Goal: Information Seeking & Learning: Check status

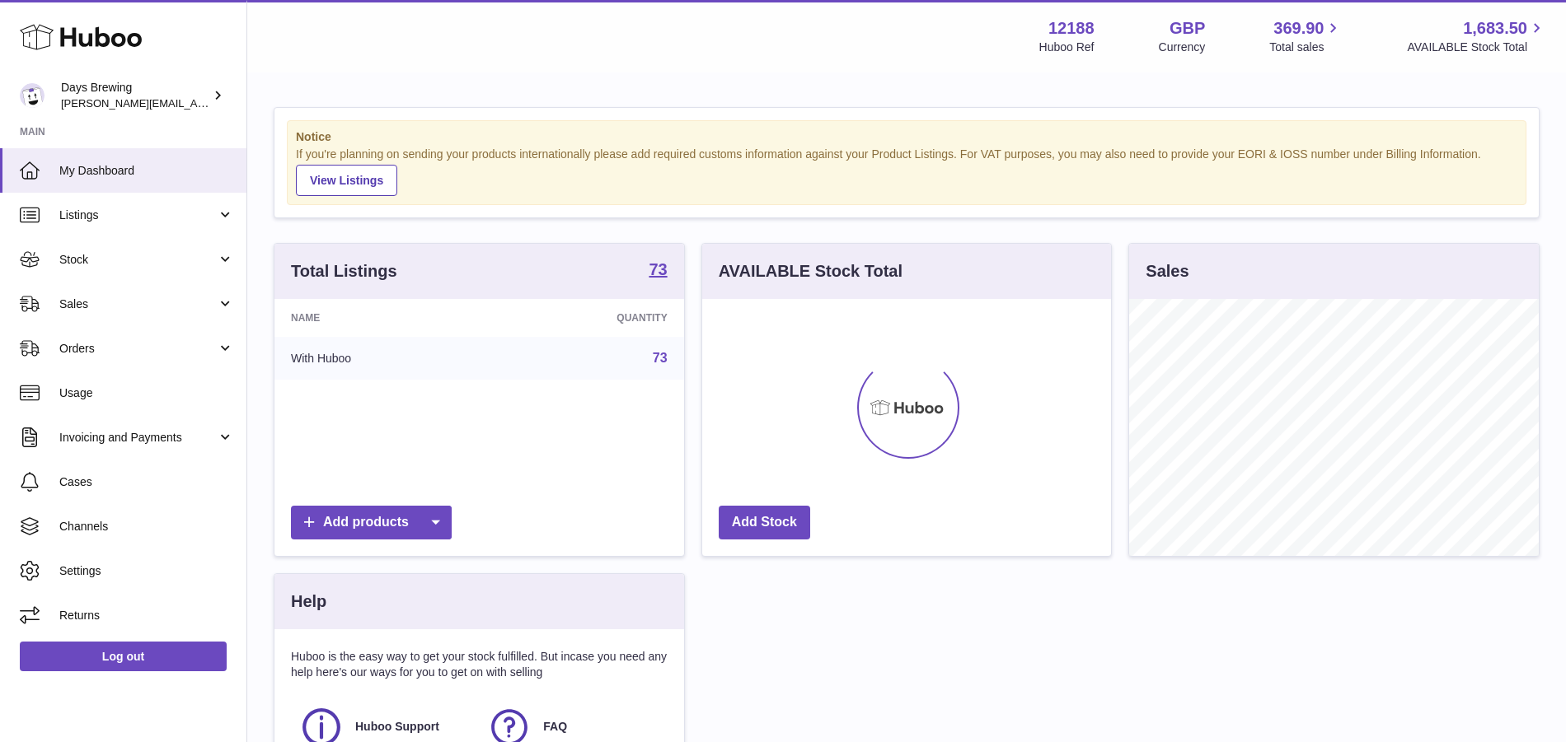
scroll to position [257, 410]
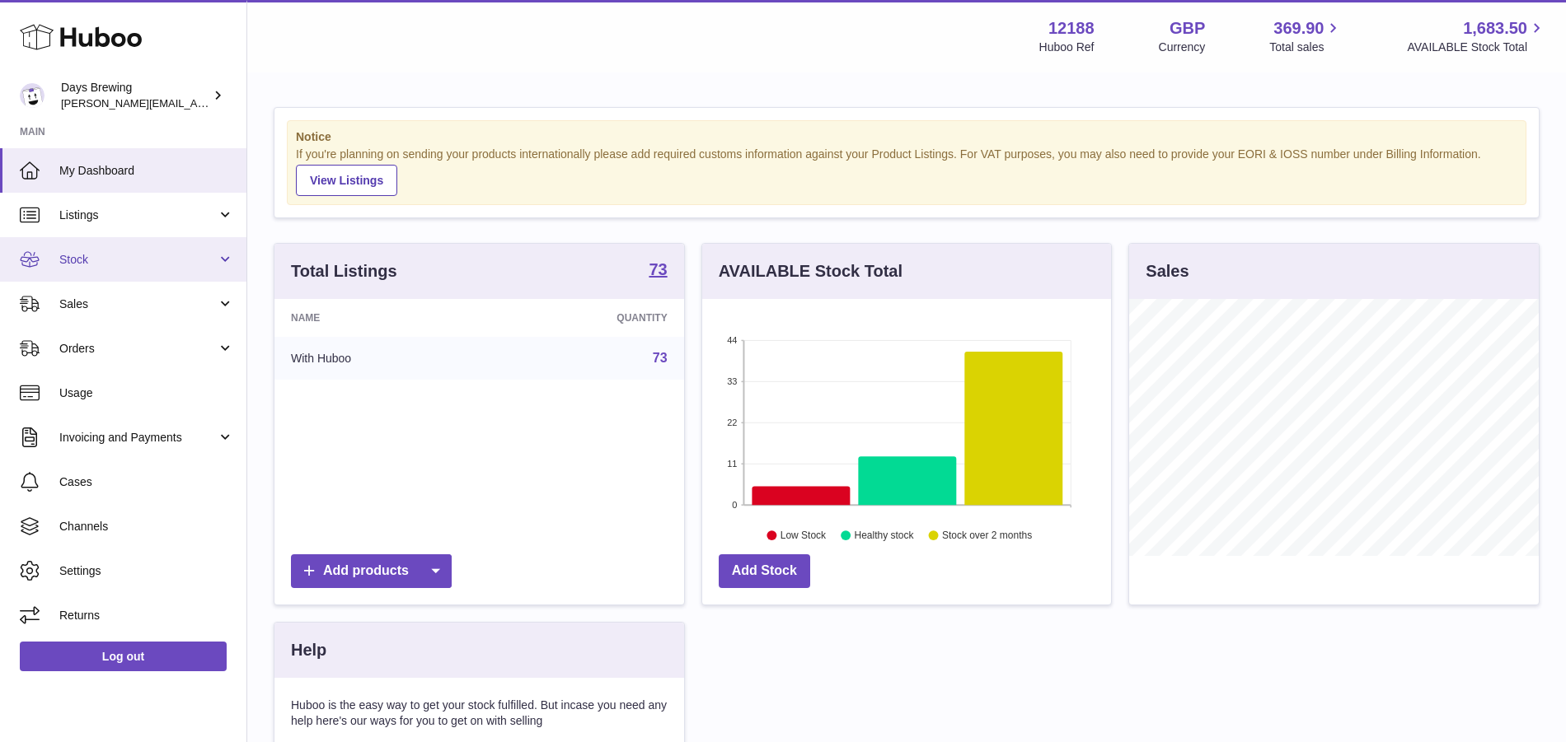
click at [147, 274] on link "Stock" at bounding box center [123, 259] width 246 height 44
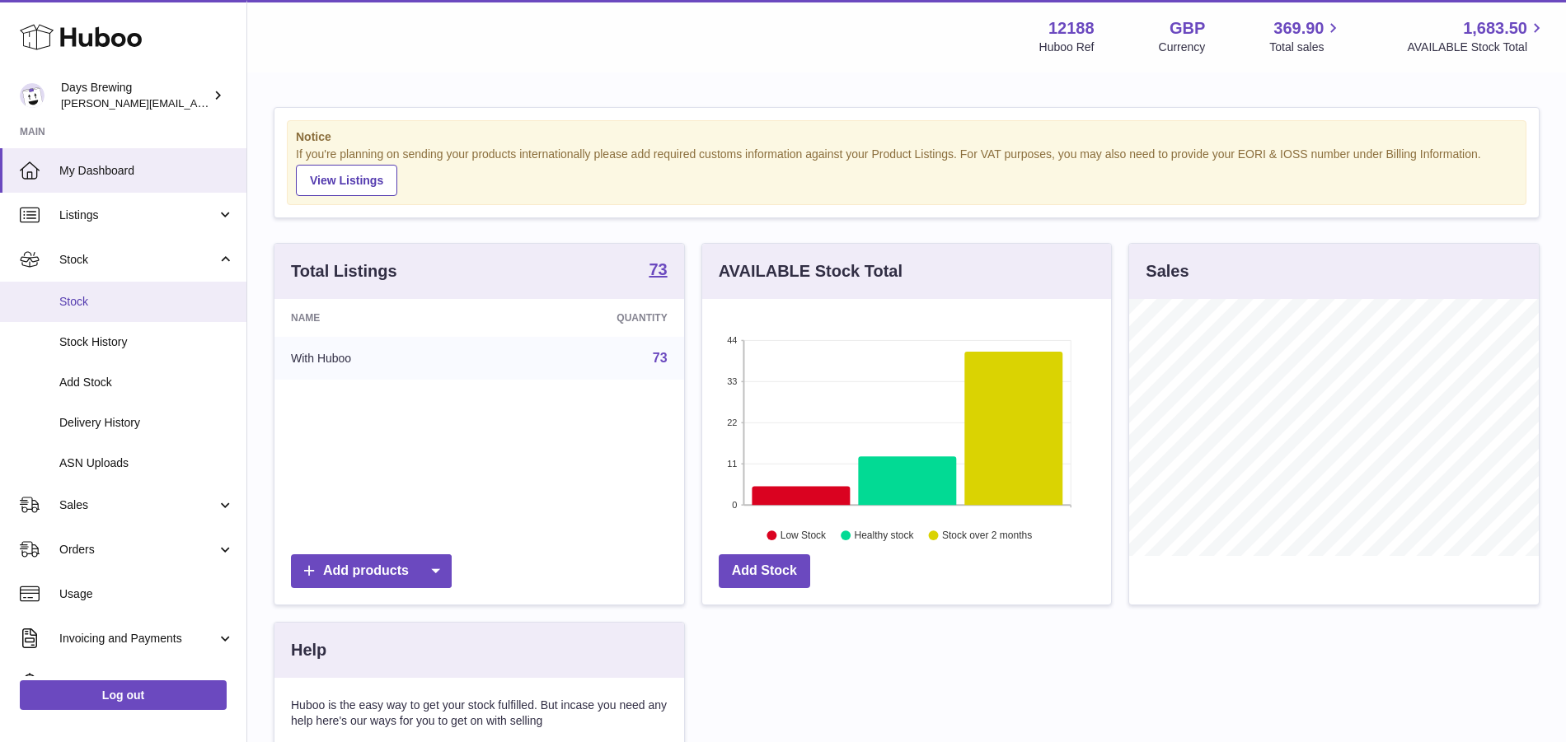
click at [142, 310] on link "Stock" at bounding box center [123, 302] width 246 height 40
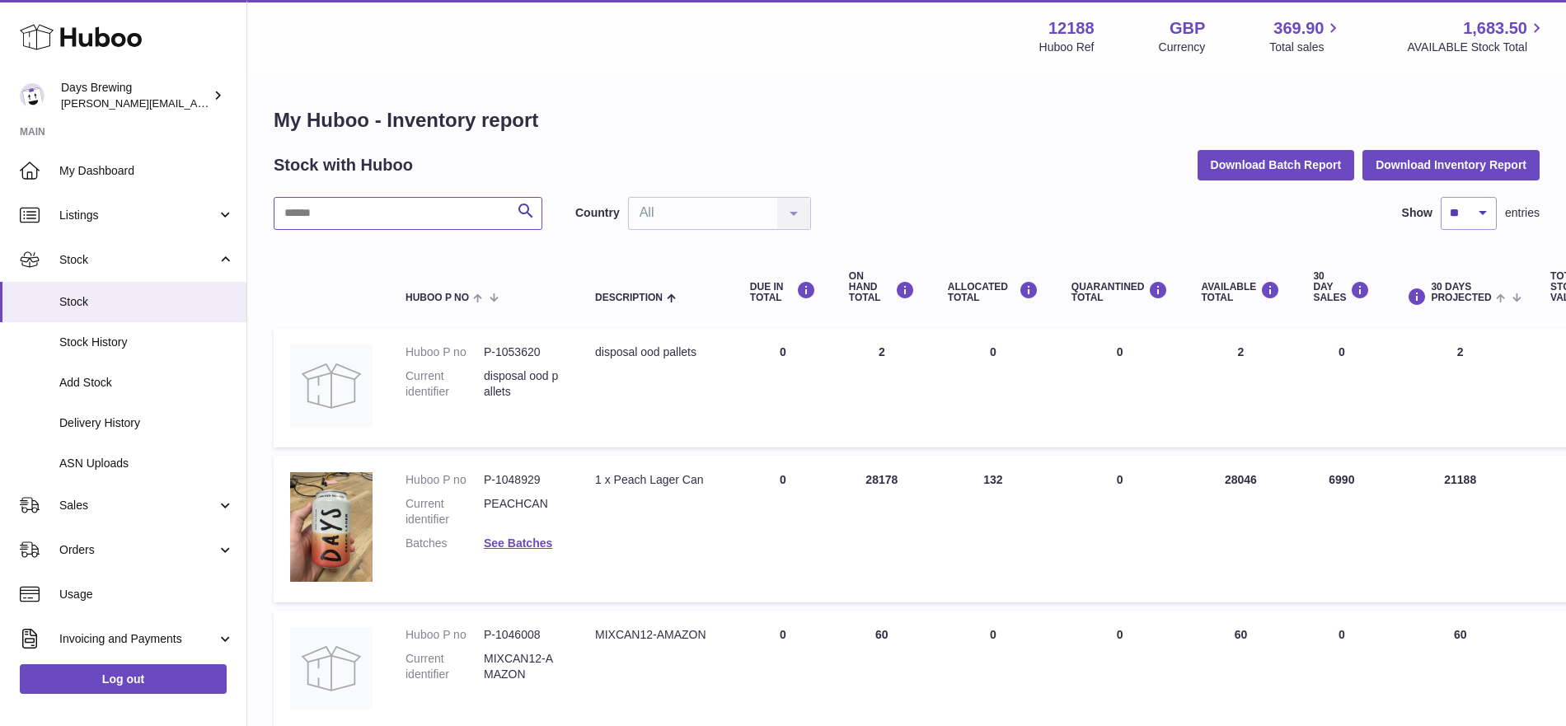
click at [405, 221] on input "text" at bounding box center [408, 213] width 269 height 33
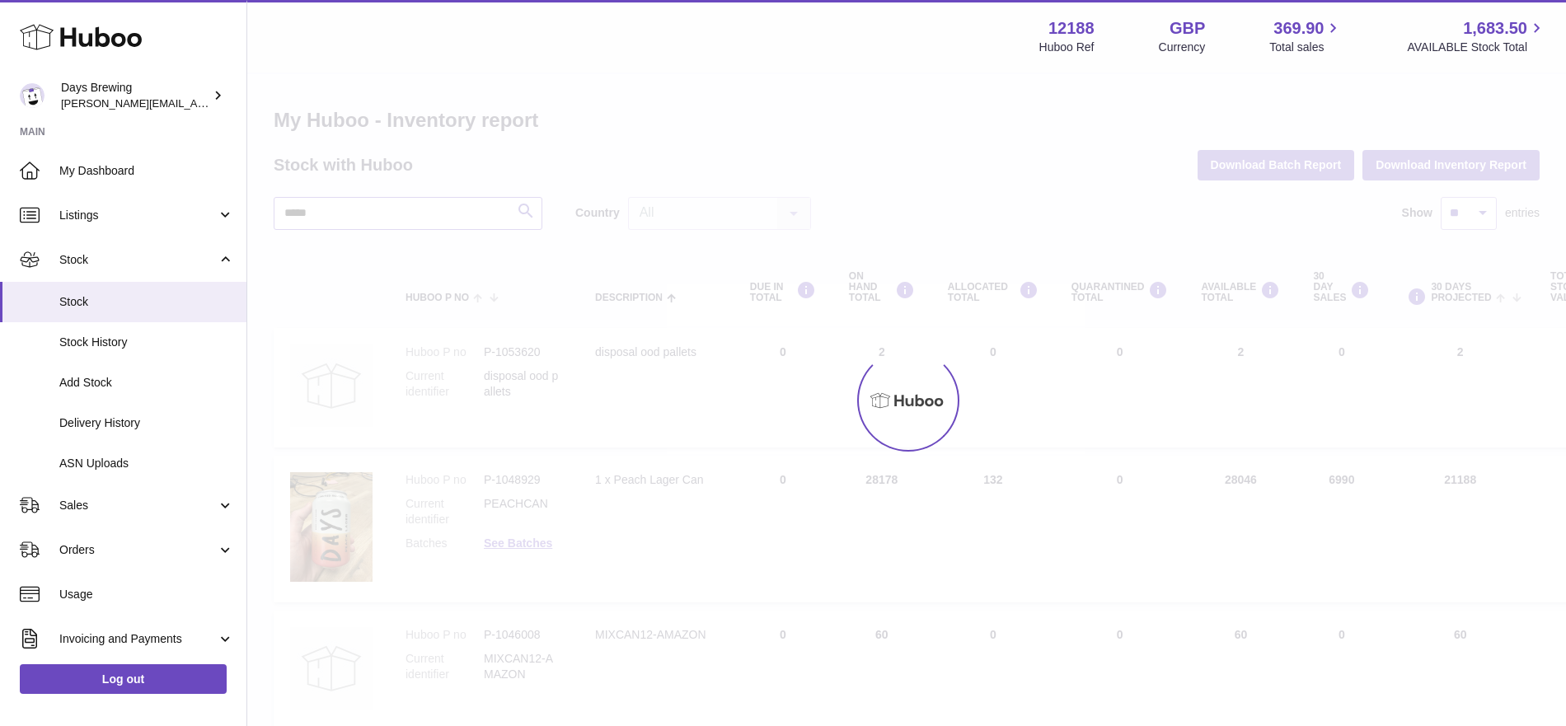
type input "*****"
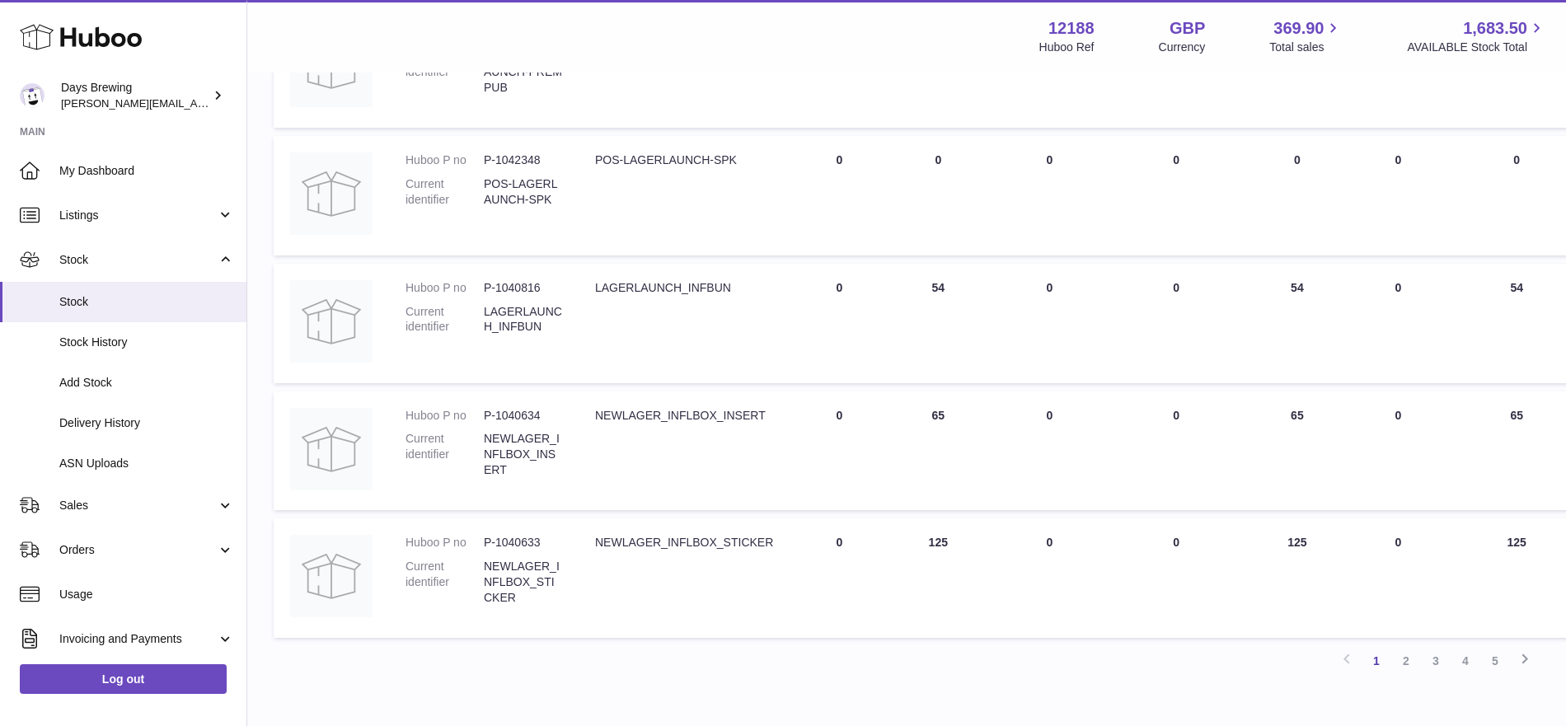
scroll to position [1078, 0]
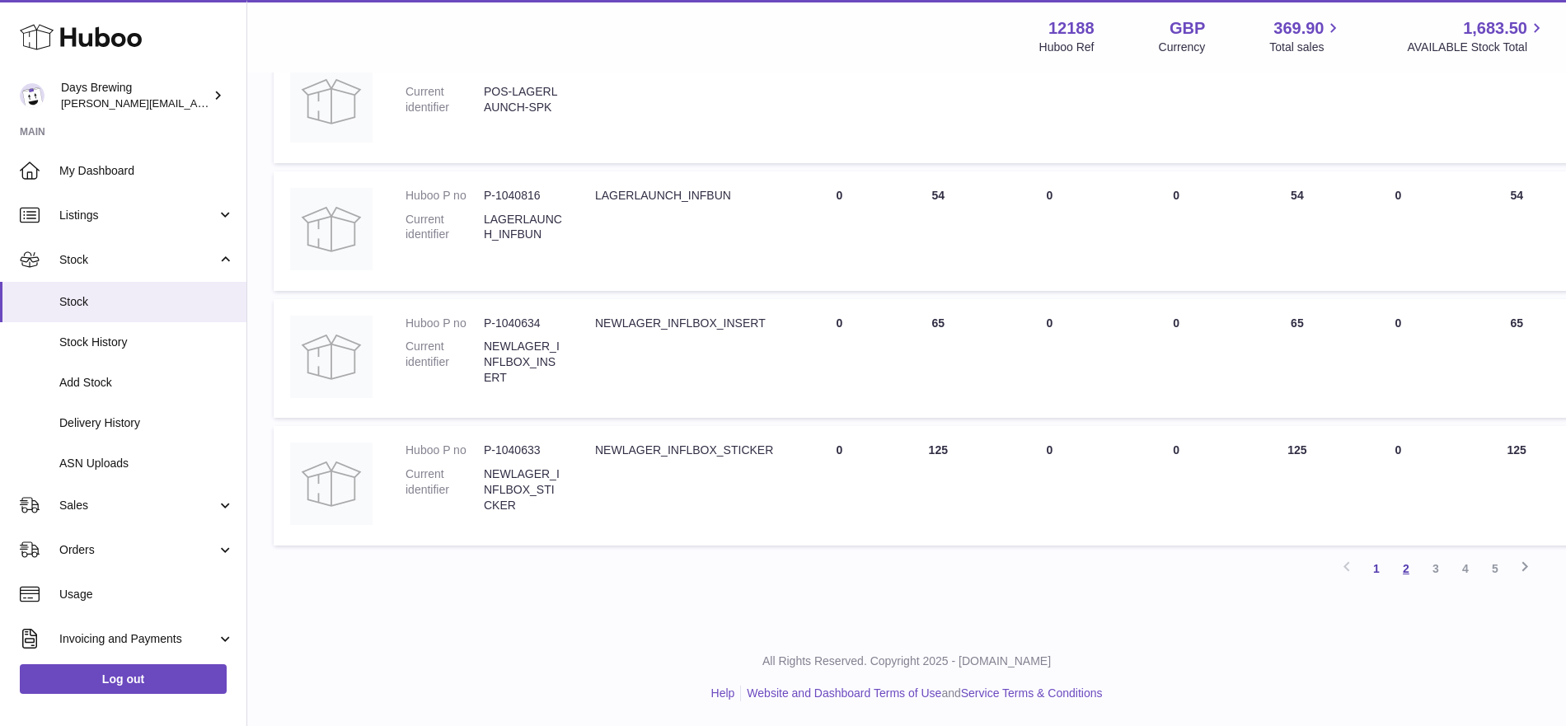
click at [1399, 572] on link "2" at bounding box center [1406, 569] width 30 height 30
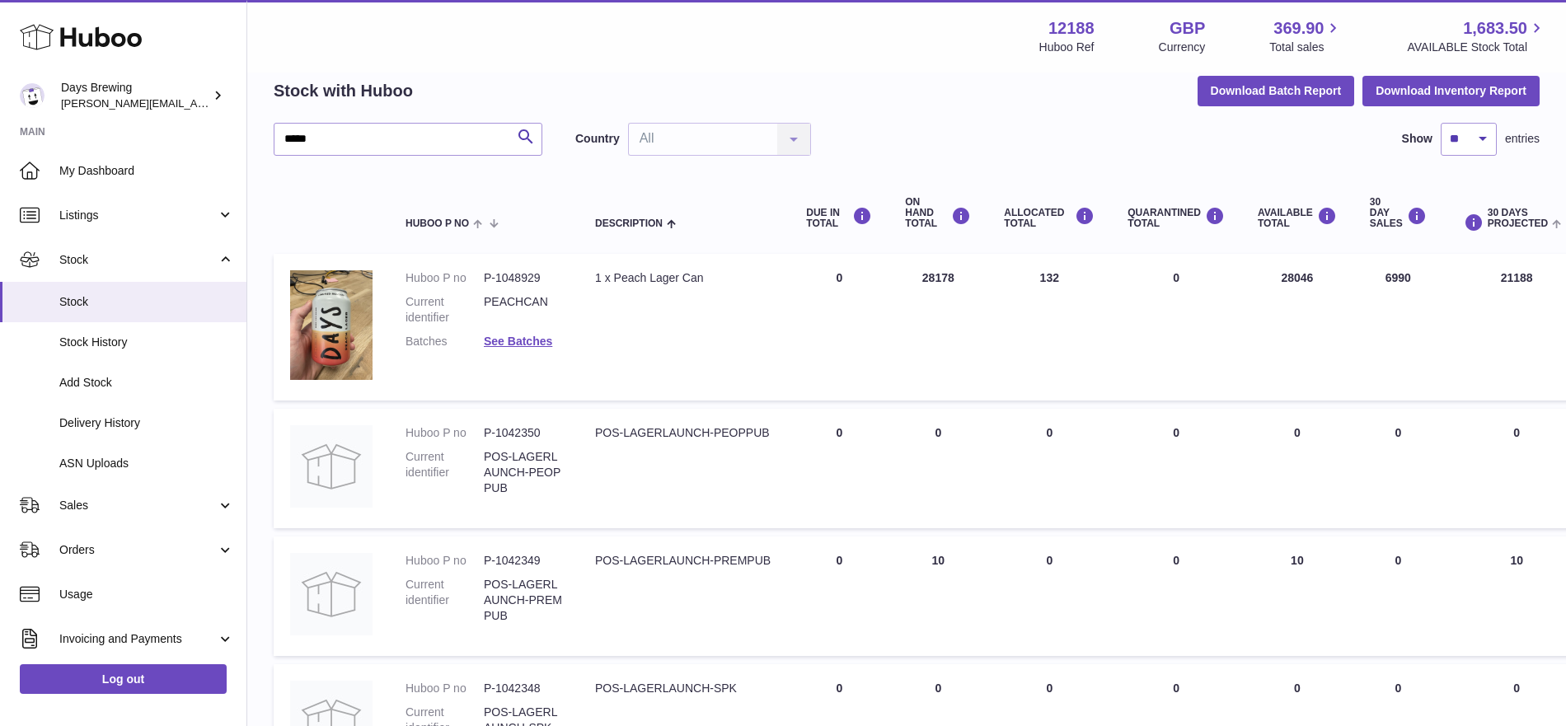
scroll to position [1162, 0]
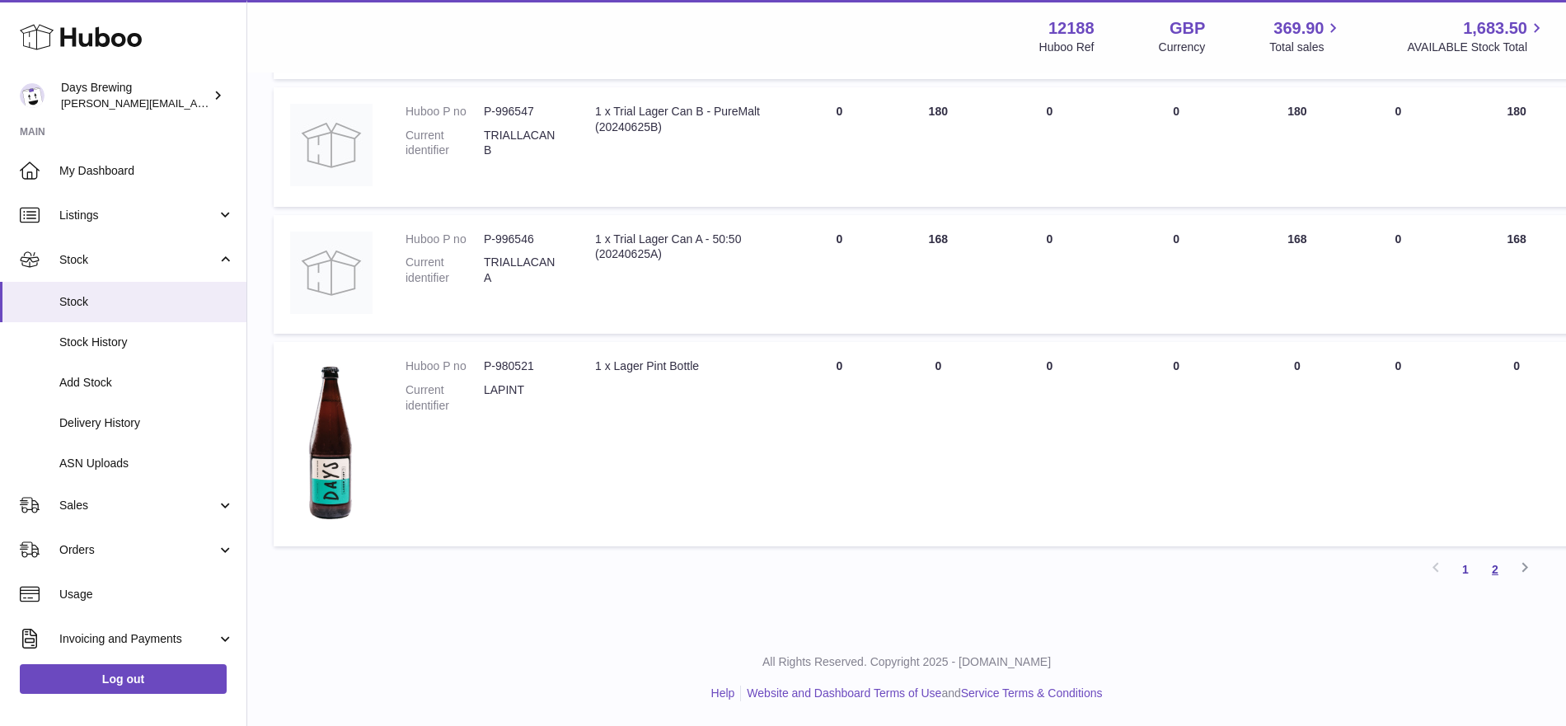
click at [1498, 573] on link "2" at bounding box center [1495, 570] width 30 height 30
click at [1496, 578] on link "2" at bounding box center [1495, 570] width 30 height 30
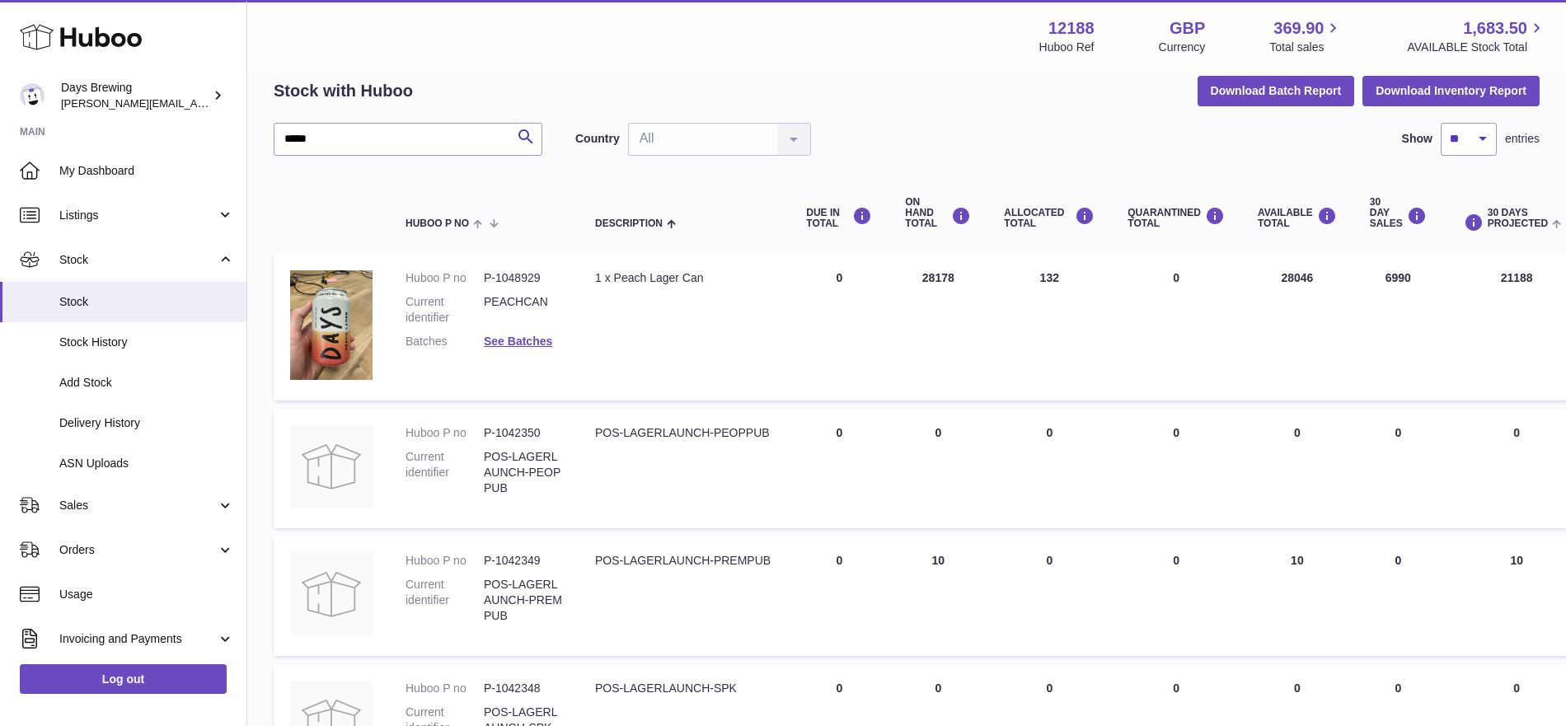
click at [1496, 578] on td "30 DAYS PROJECTED 10" at bounding box center [1516, 595] width 147 height 119
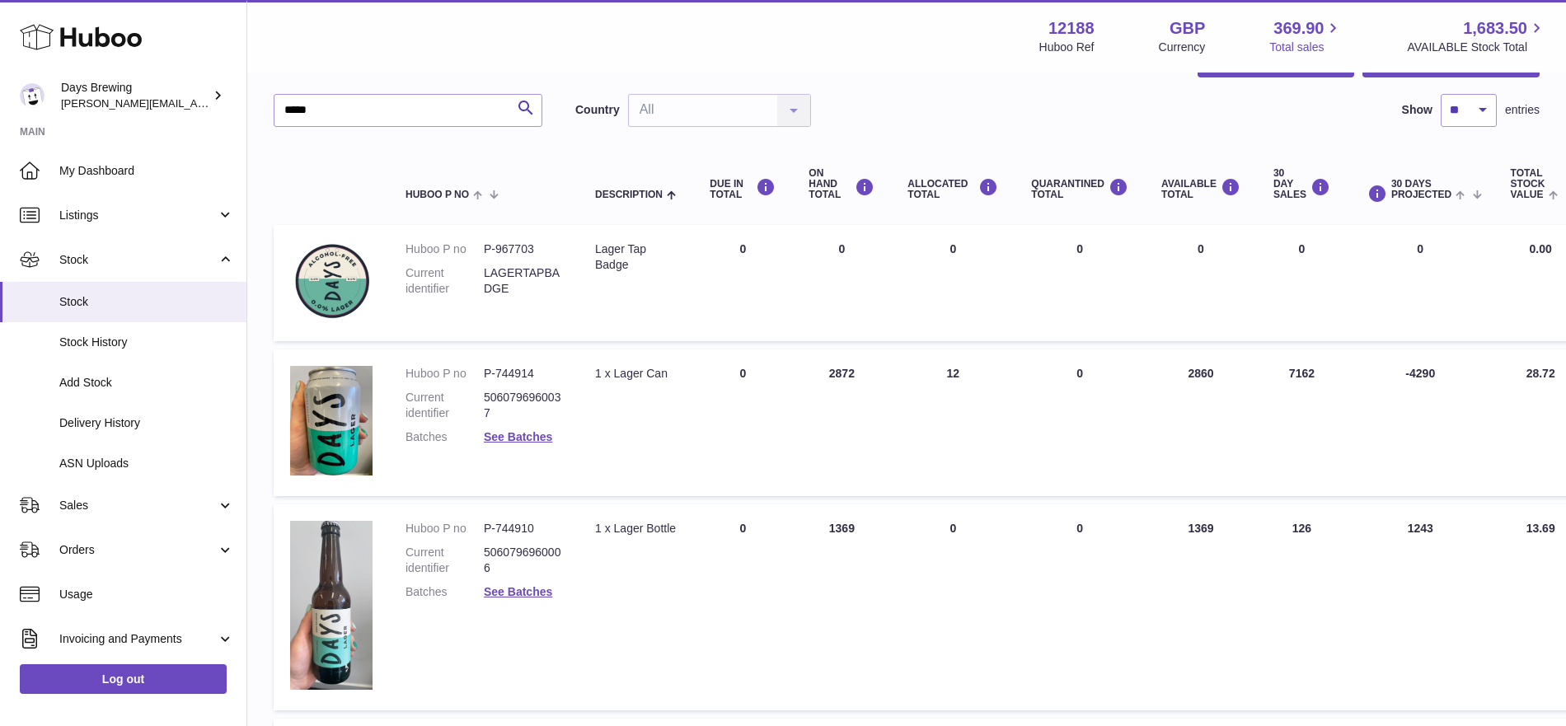
scroll to position [109, 0]
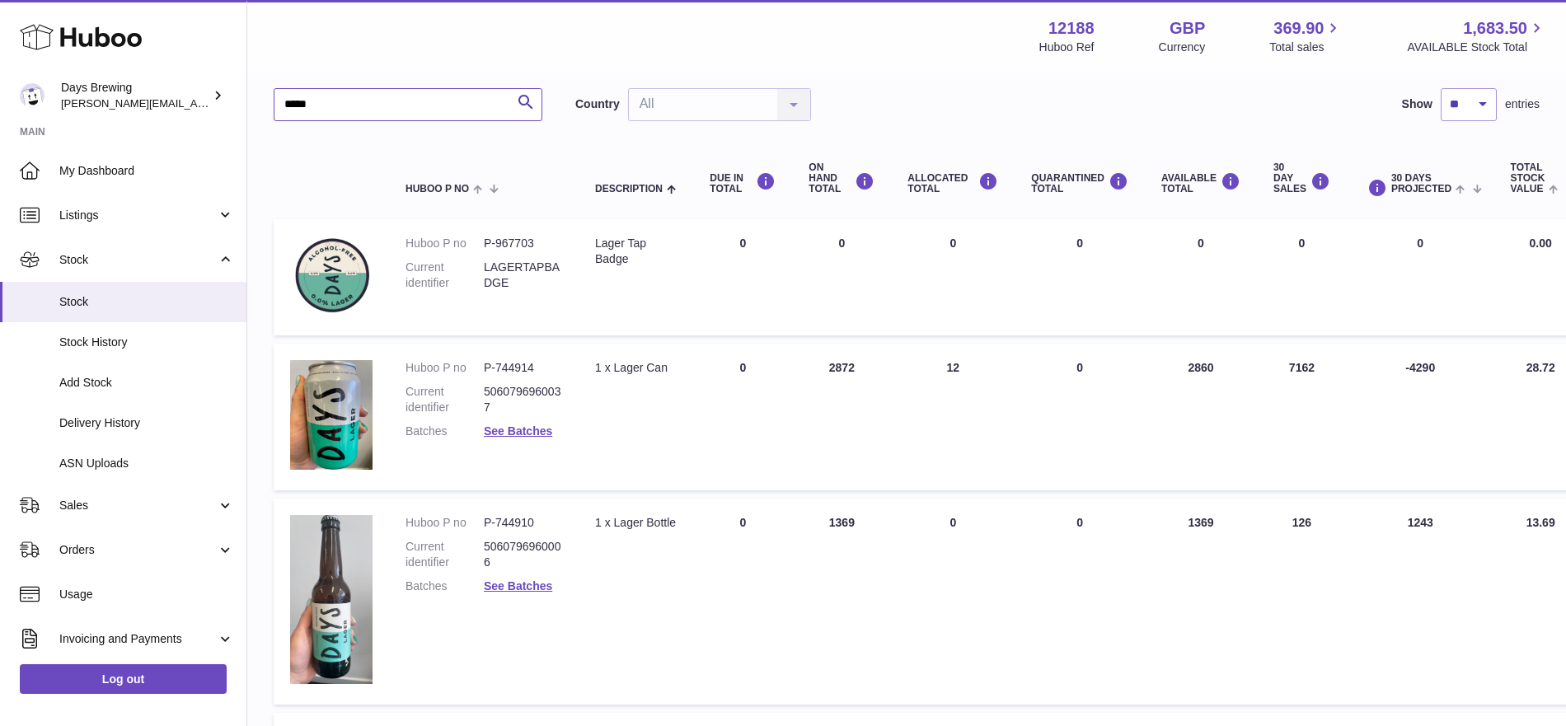
drag, startPoint x: 349, startPoint y: 108, endPoint x: 252, endPoint y: 89, distance: 98.3
click at [252, 89] on div "My Huboo - Inventory report Stock with Huboo Download Batch Report Download Inv…" at bounding box center [906, 453] width 1318 height 977
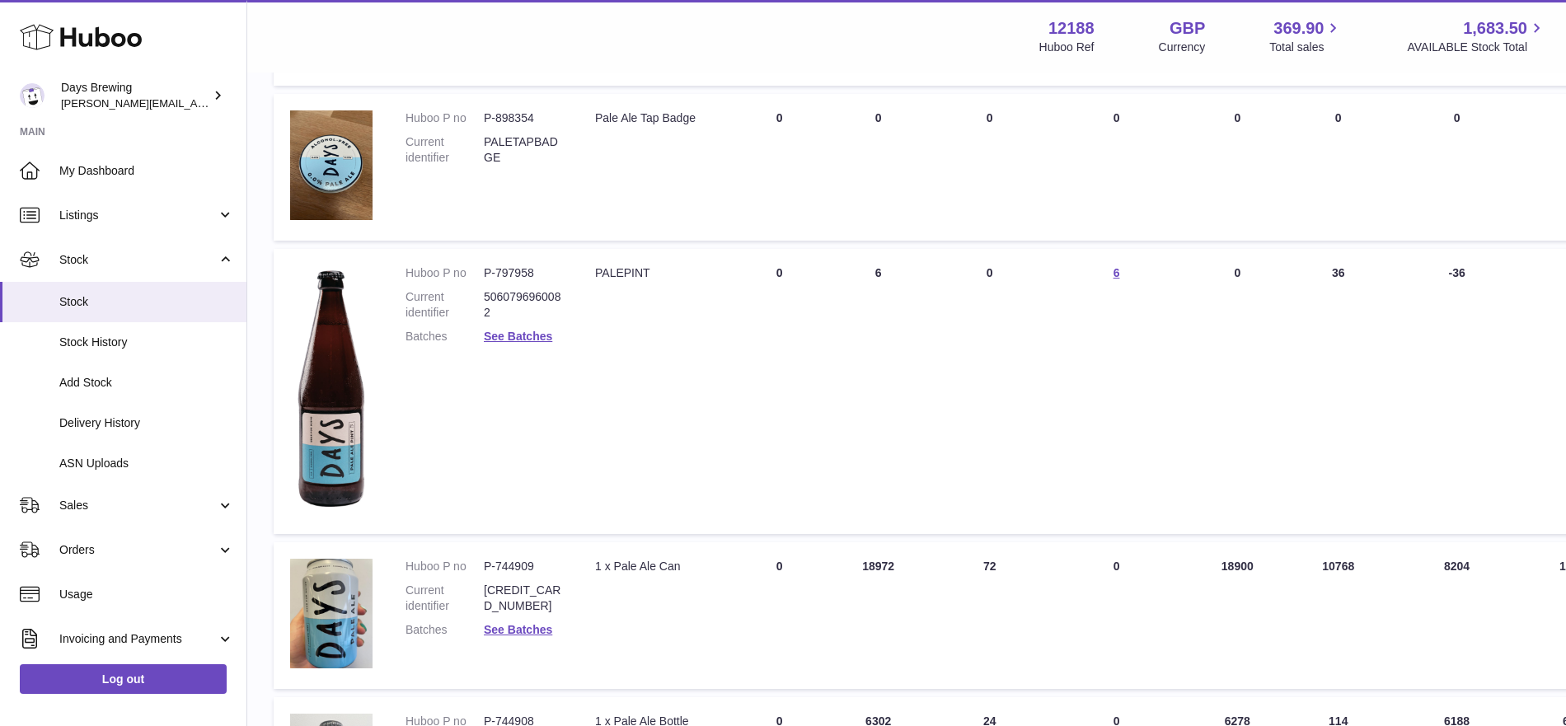
scroll to position [628, 0]
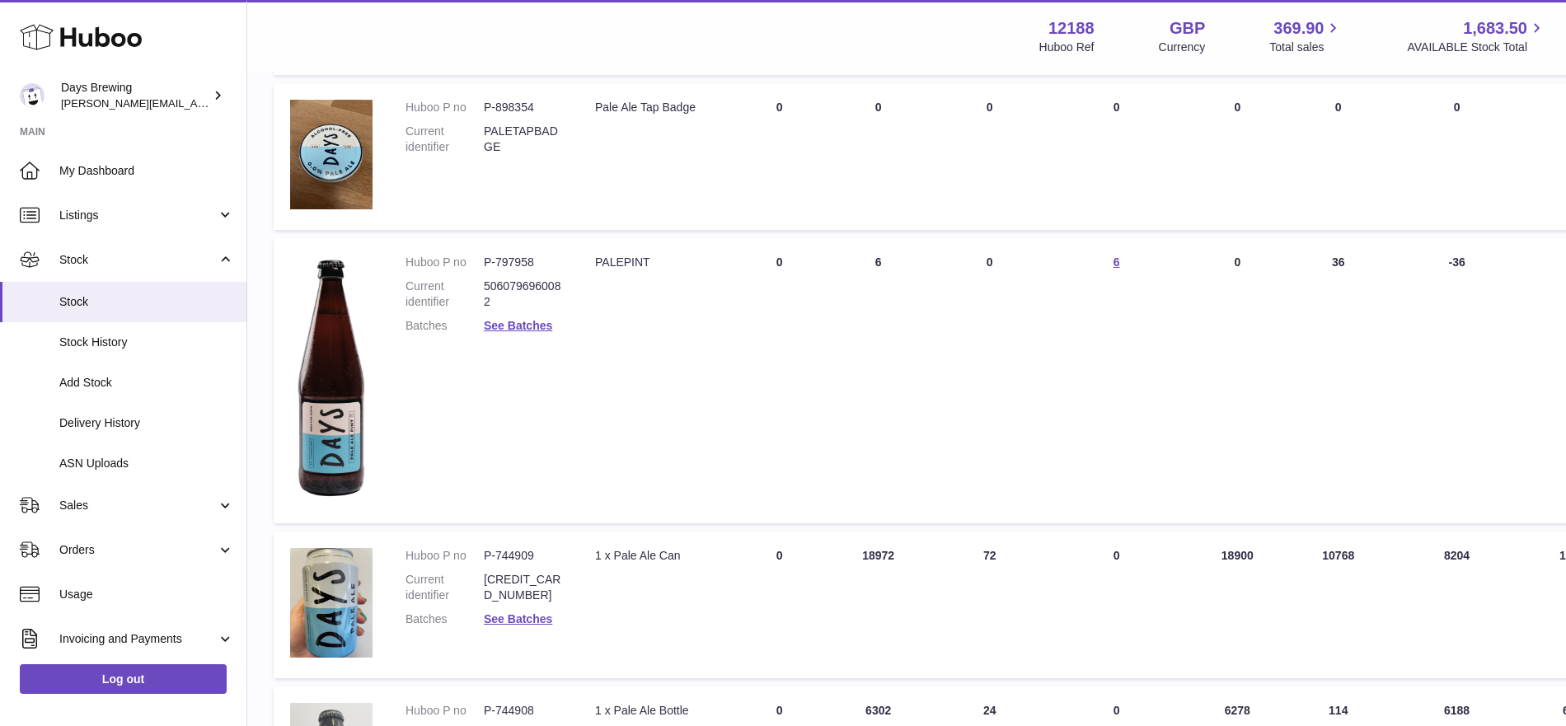
drag, startPoint x: 1262, startPoint y: 559, endPoint x: 1196, endPoint y: 559, distance: 65.9
click at [1196, 559] on td "AVAILABLE Total 18900" at bounding box center [1237, 604] width 112 height 147
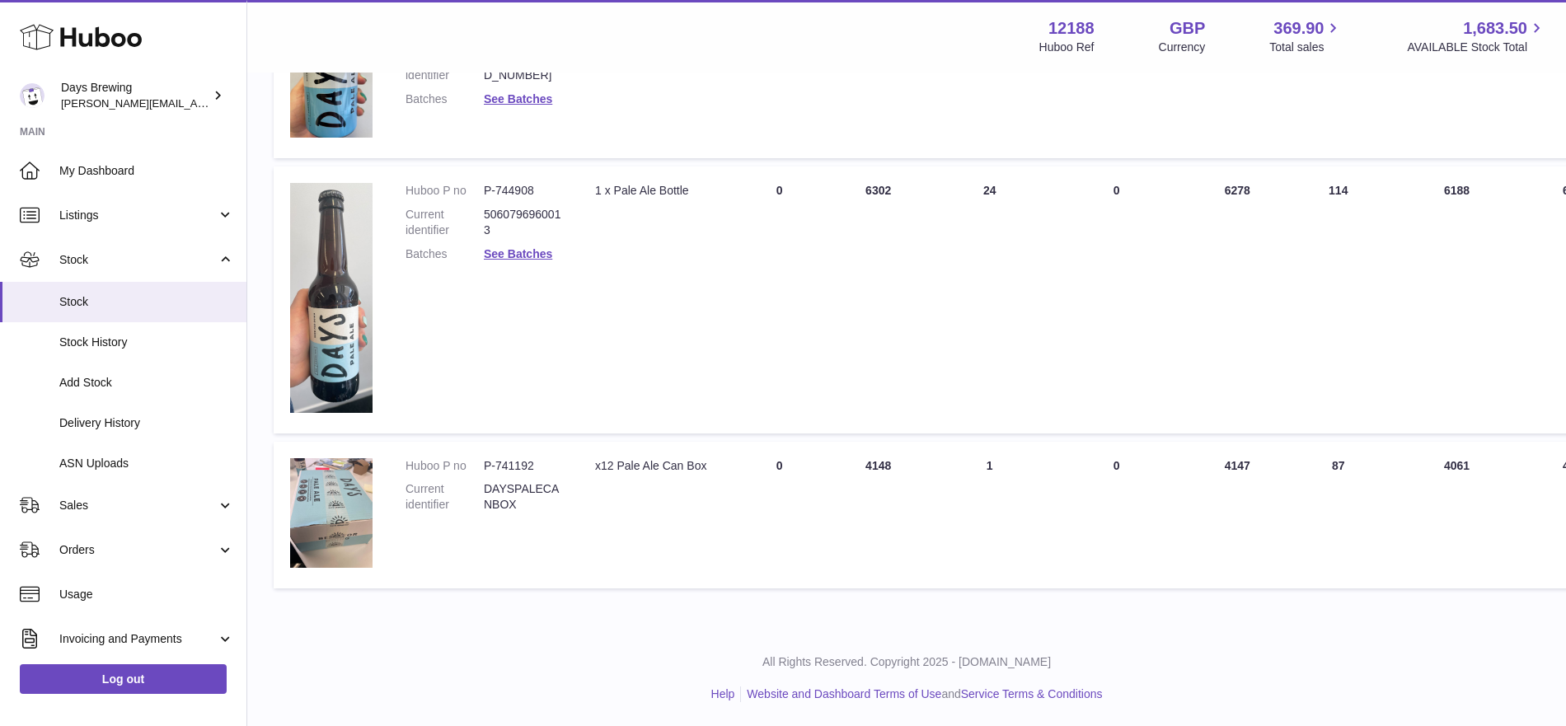
scroll to position [1032, 0]
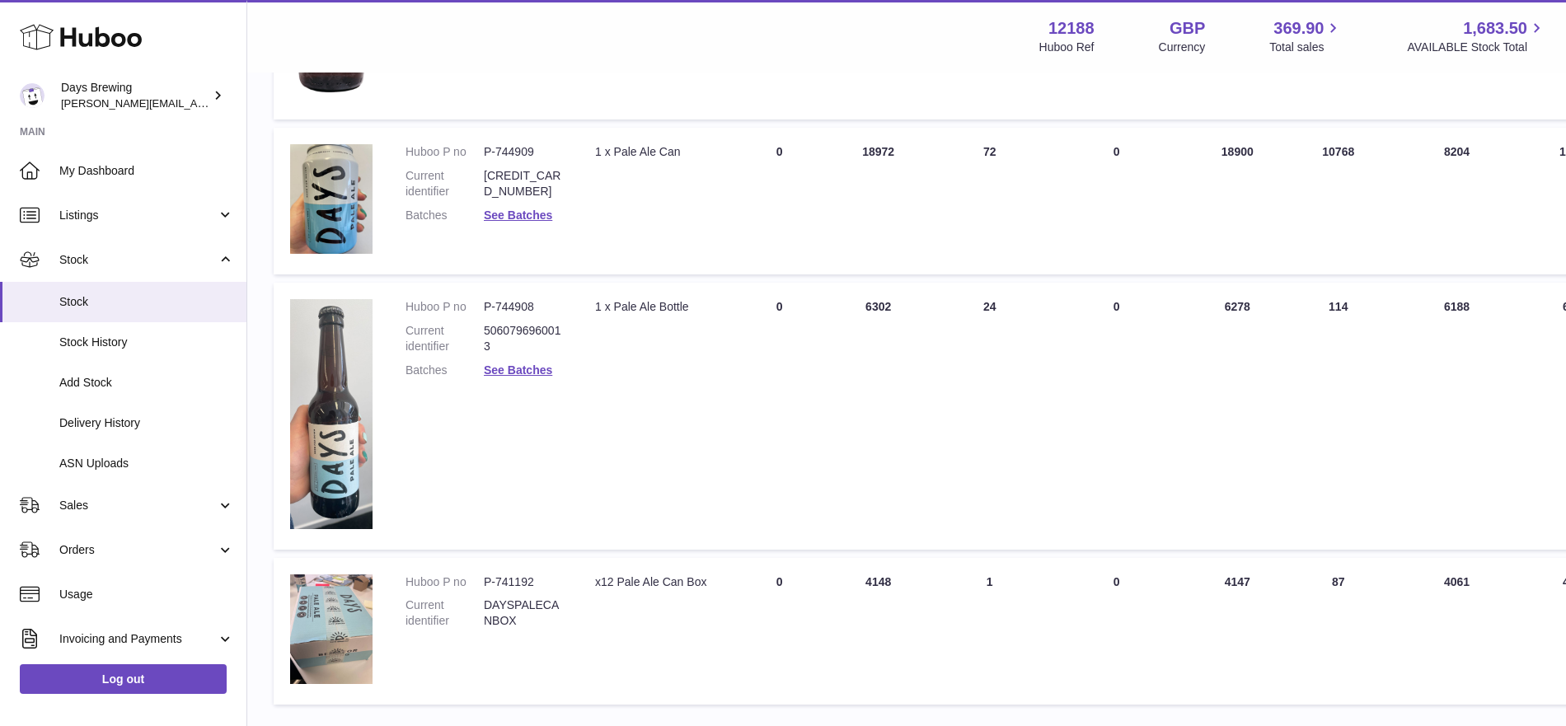
click at [1242, 310] on td "AVAILABLE Total 6278" at bounding box center [1237, 416] width 112 height 266
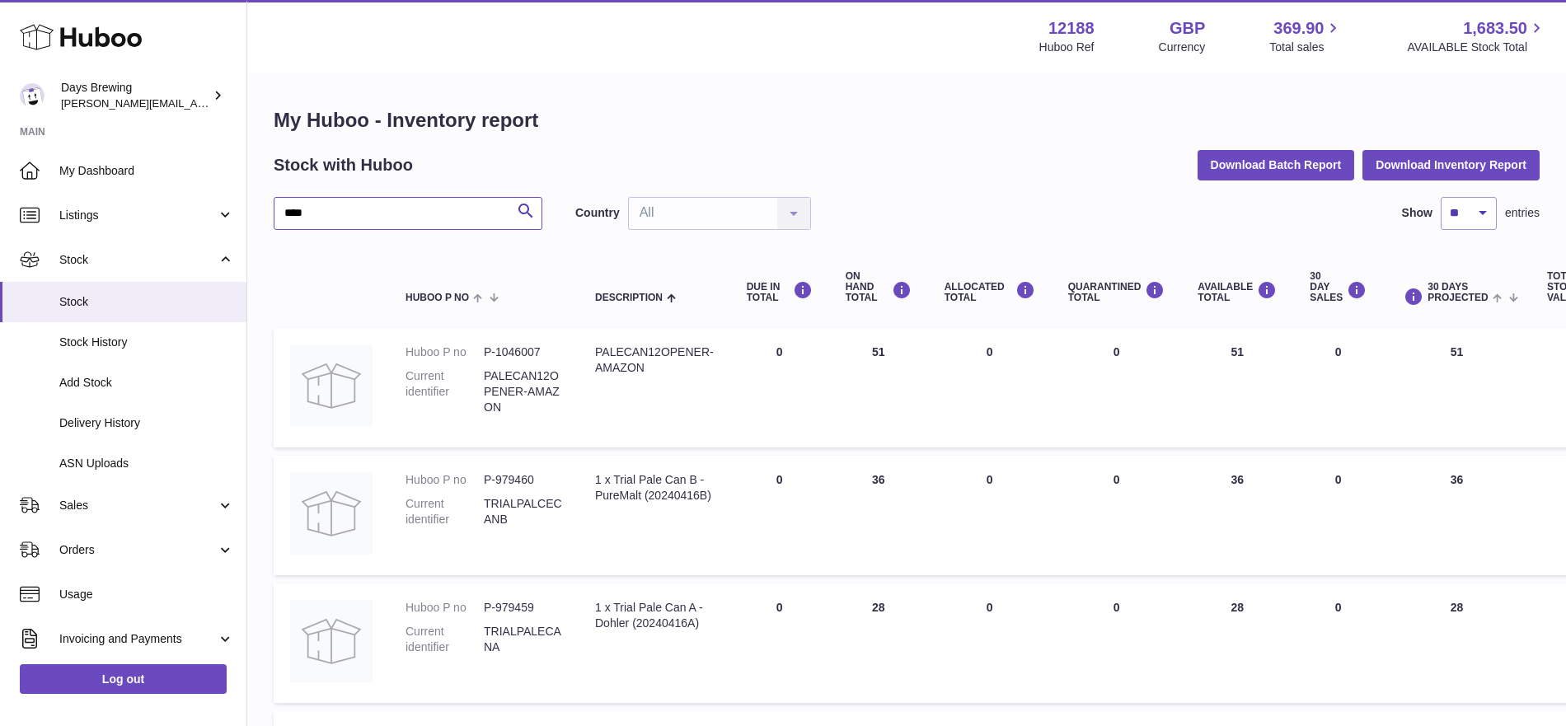
drag, startPoint x: 358, startPoint y: 211, endPoint x: 255, endPoint y: 208, distance: 103.1
type input "*****"
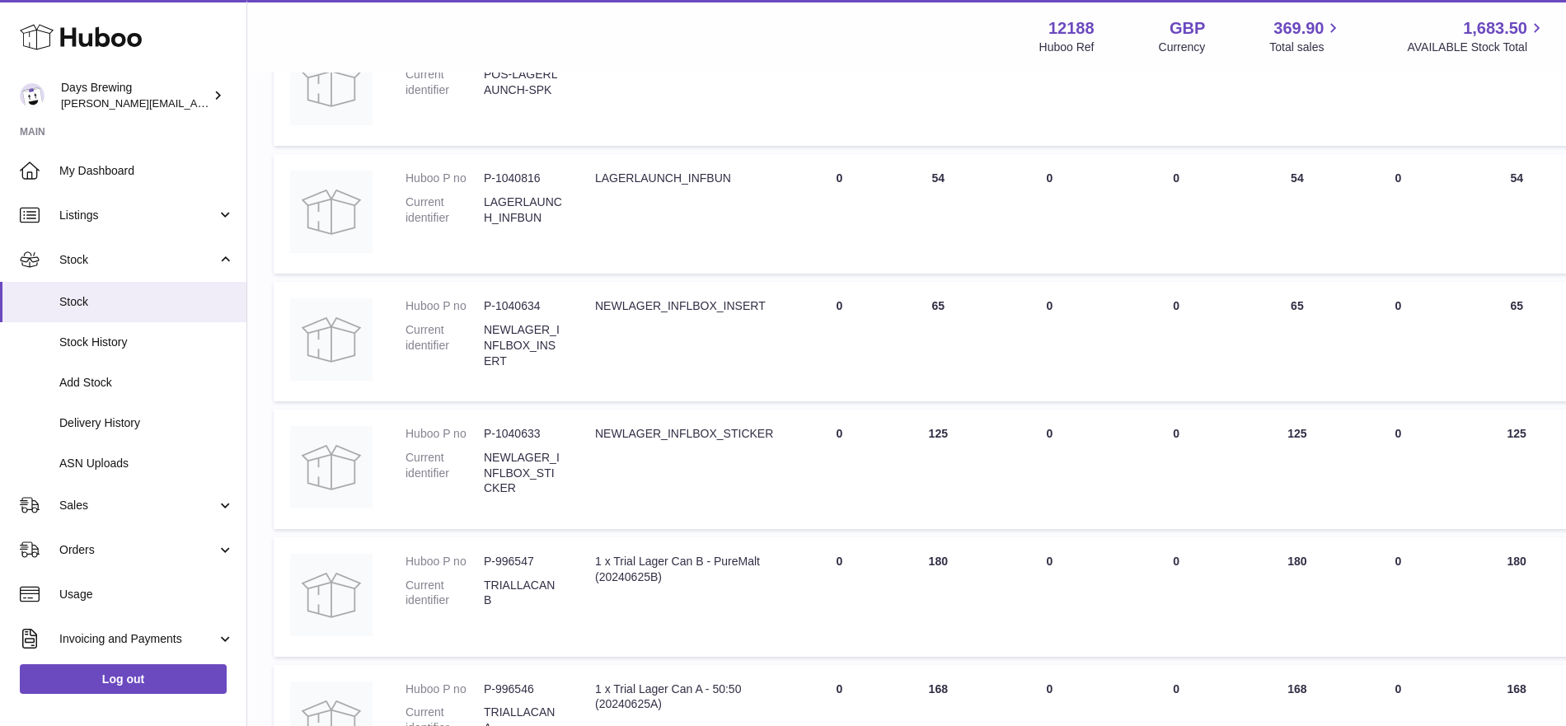
scroll to position [1162, 0]
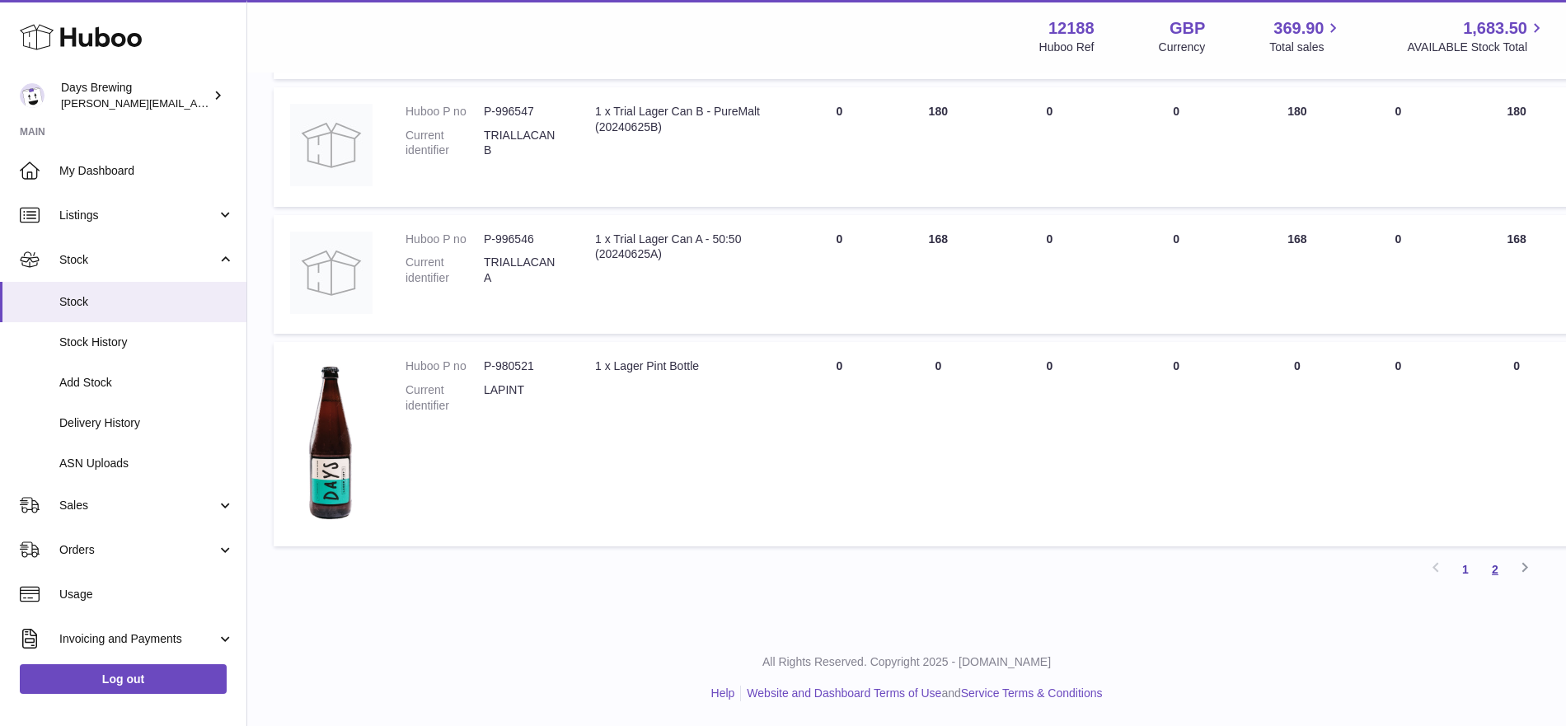
click at [1488, 570] on link "2" at bounding box center [1495, 570] width 30 height 30
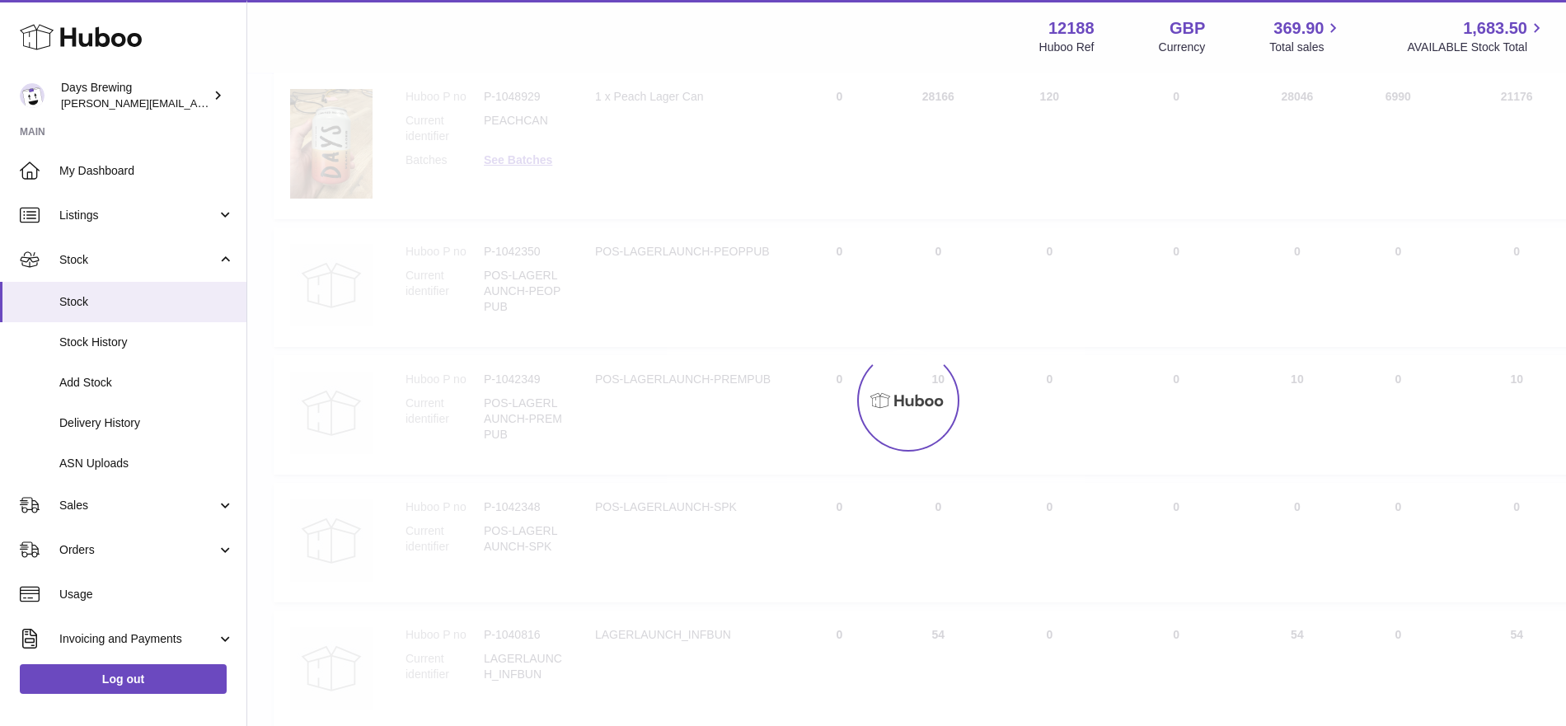
scroll to position [74, 0]
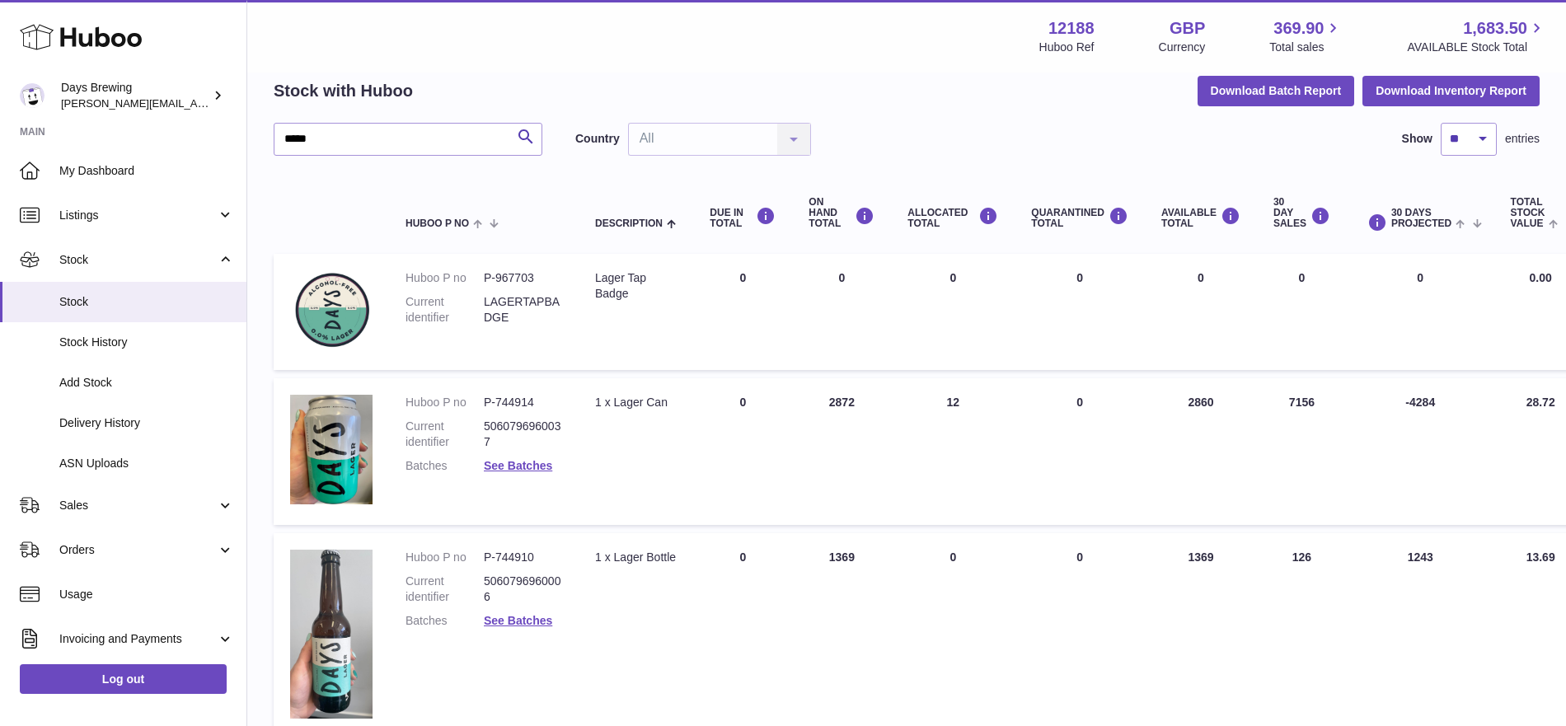
click at [826, 64] on div "Menu Huboo 12188 Huboo Ref GBP Currency 369.90 Total sales 1,683.50 AVAILABLE S…" at bounding box center [906, 36] width 1318 height 73
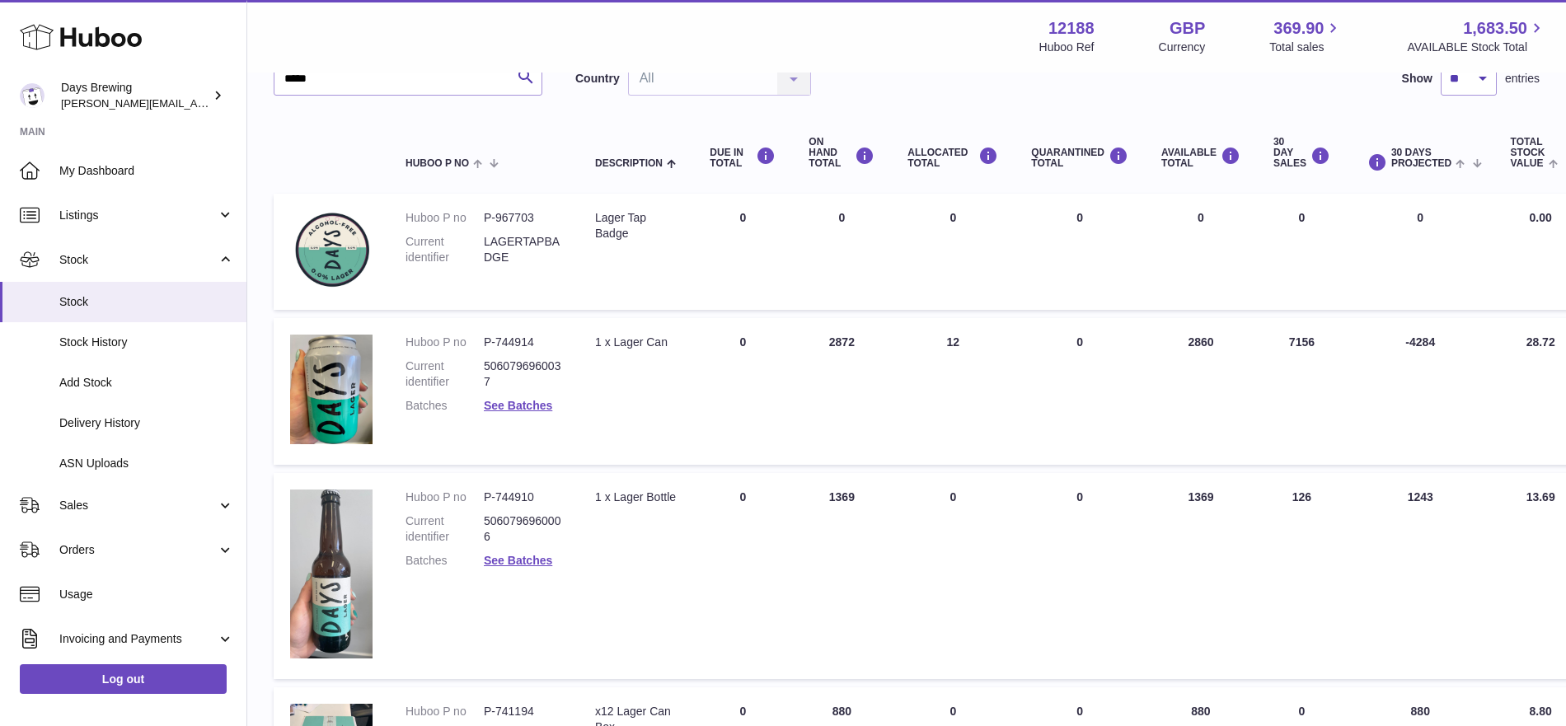
scroll to position [0, 0]
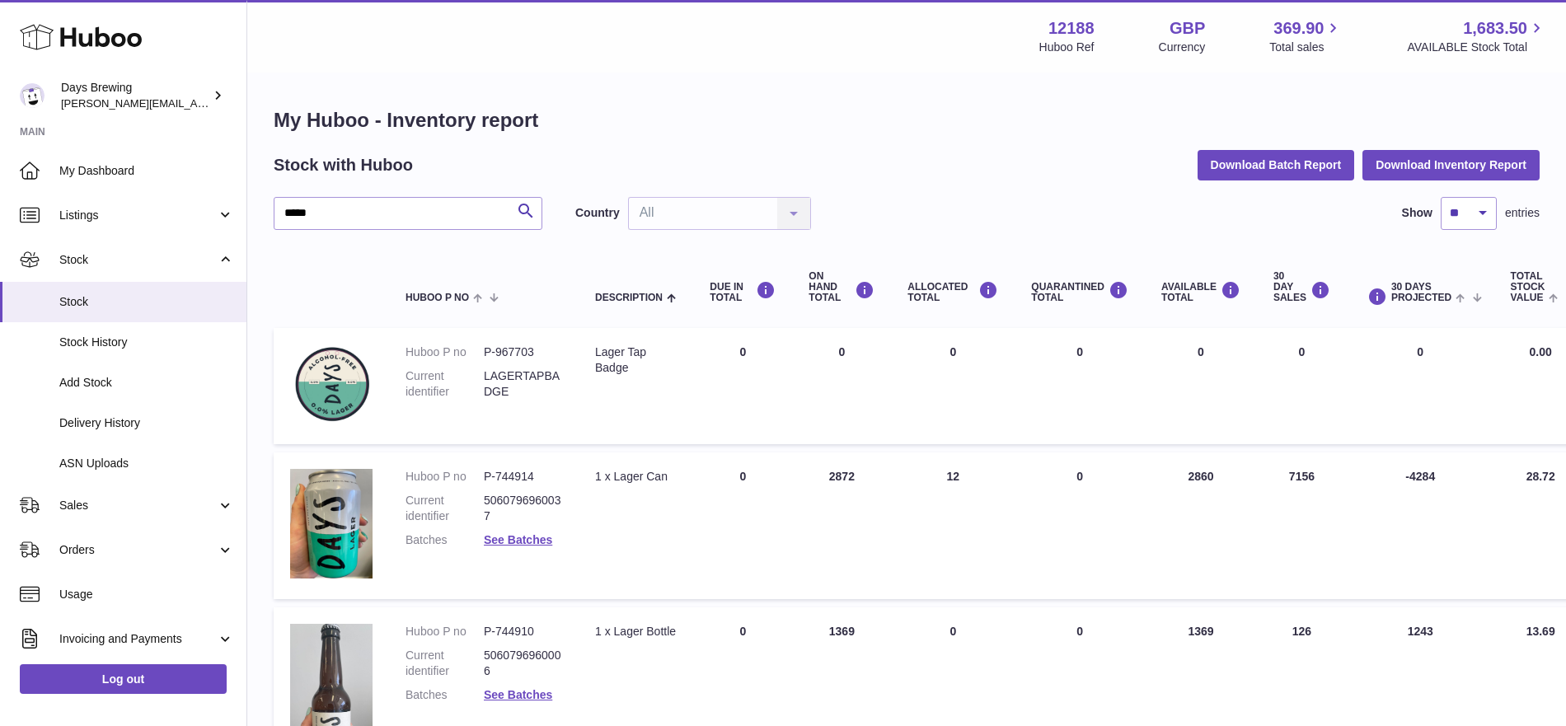
click at [1364, 508] on td "30 DAYS PROJECTED -4284" at bounding box center [1419, 525] width 147 height 147
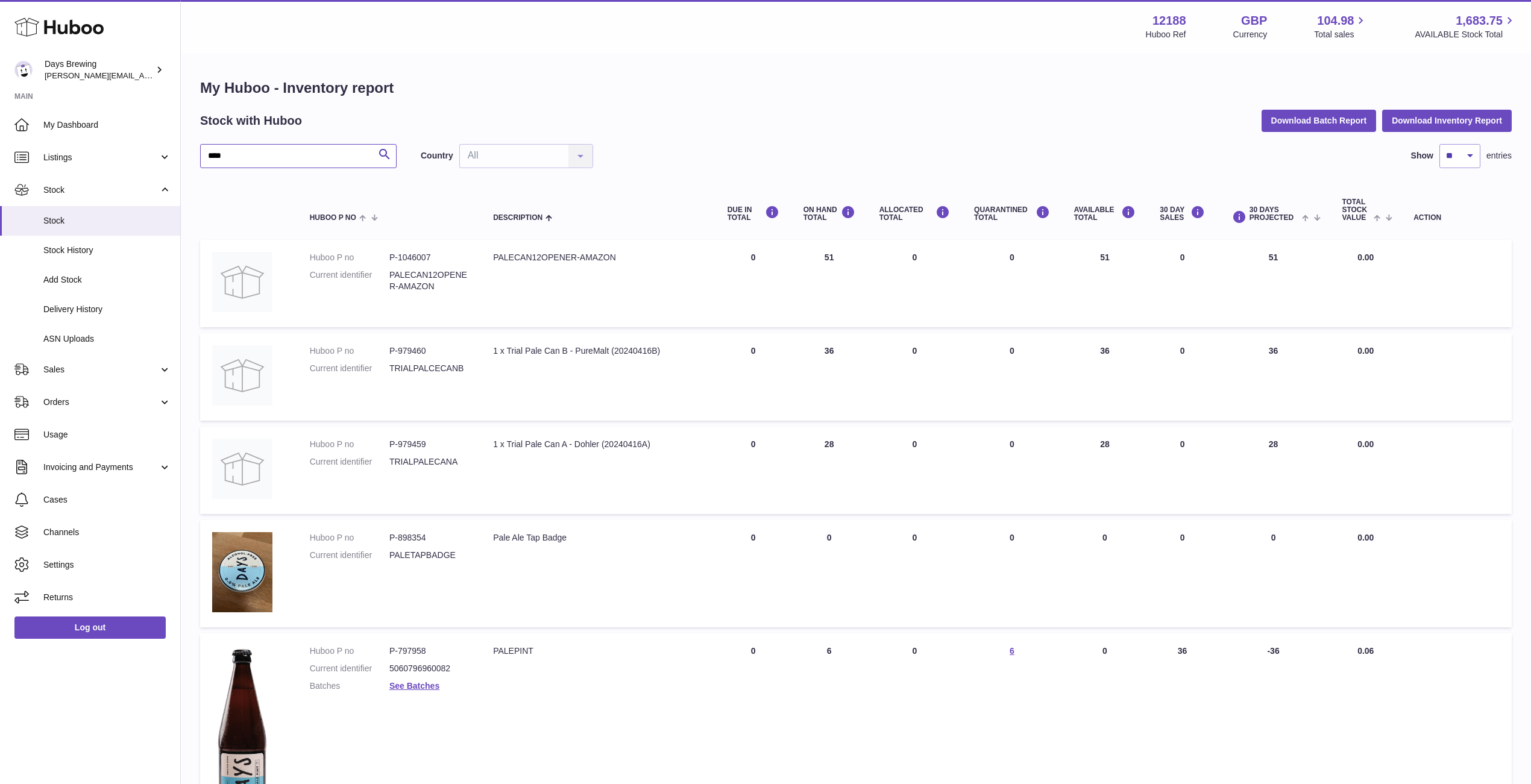
click at [317, 160] on input "****" at bounding box center [298, 156] width 197 height 24
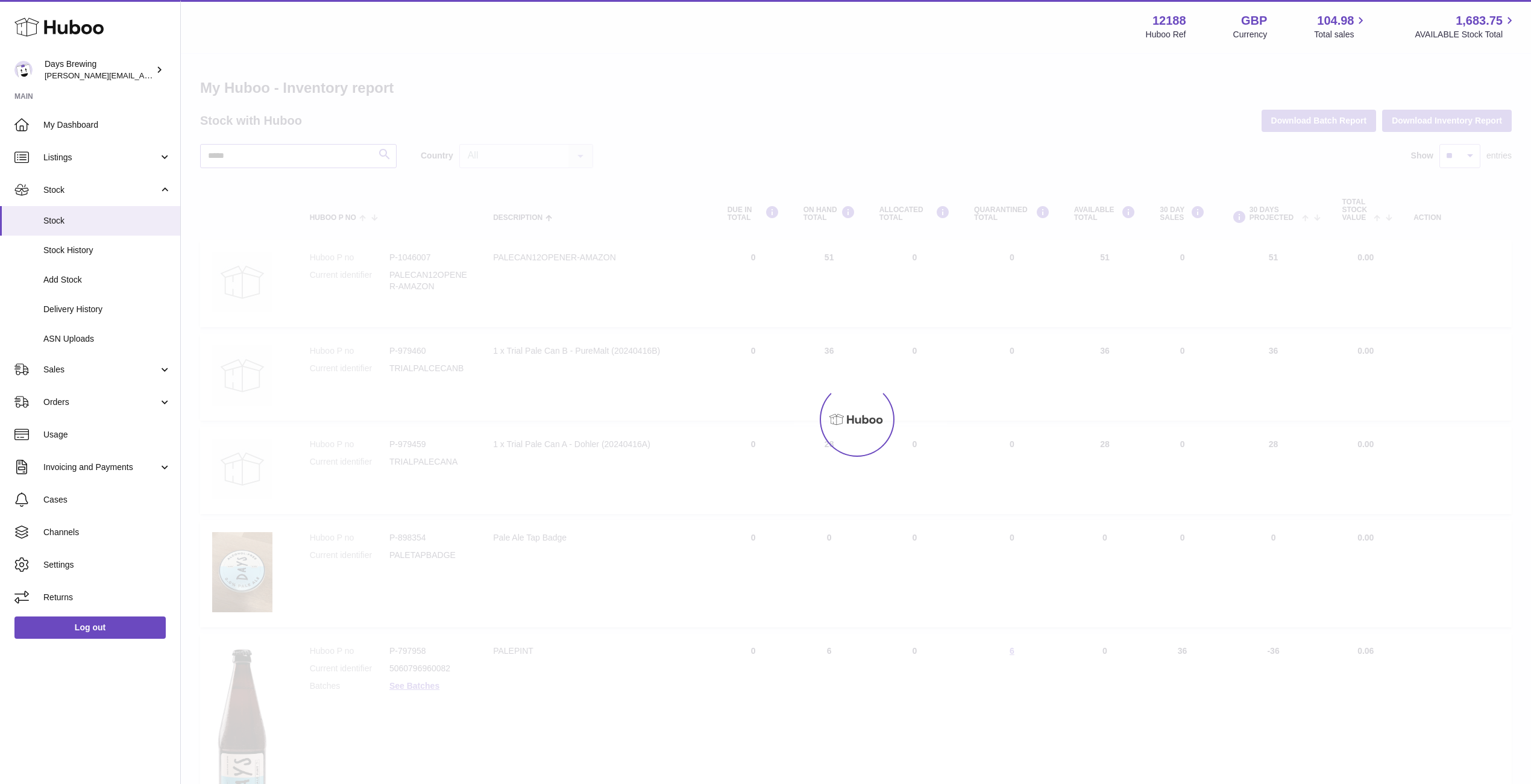
type input "*****"
